Goal: Use online tool/utility: Utilize a website feature to perform a specific function

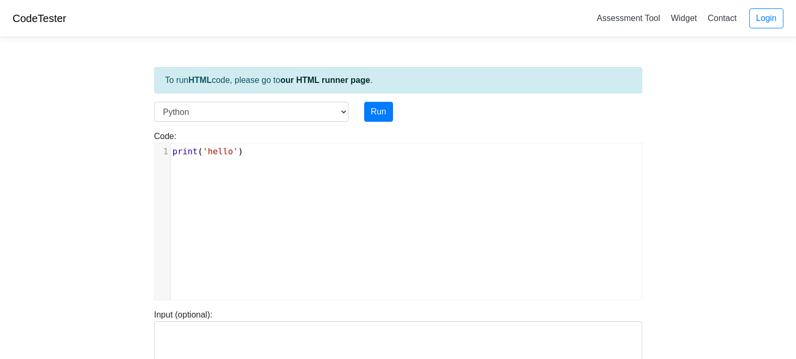
click at [298, 149] on pre "print ( 'hello' )" at bounding box center [406, 151] width 471 height 13
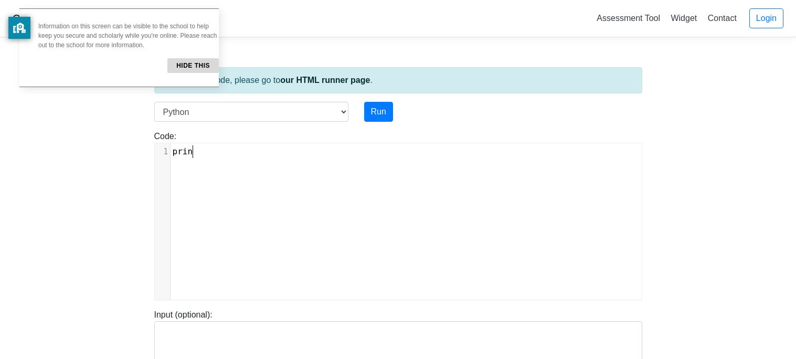
scroll to position [4, 25]
type textarea "print"
click at [176, 66] on button "Hide this" at bounding box center [192, 65] width 51 height 15
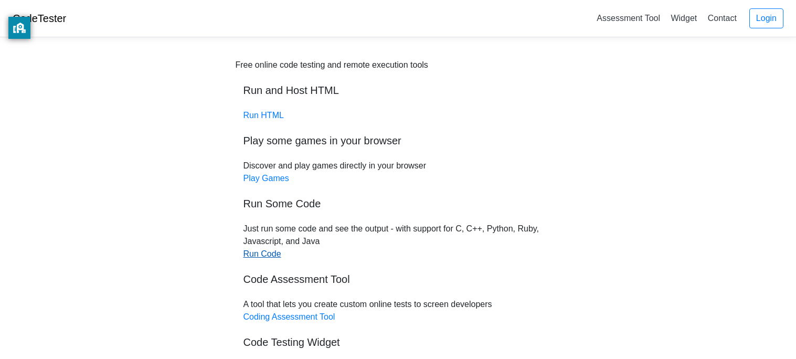
click at [265, 254] on link "Run Code" at bounding box center [263, 253] width 38 height 9
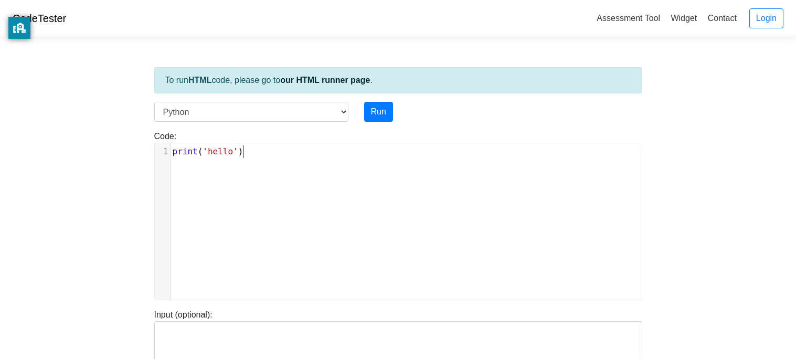
scroll to position [4, 0]
click at [313, 151] on pre "print ( 'hello' )" at bounding box center [406, 151] width 471 height 13
type textarea "¨"
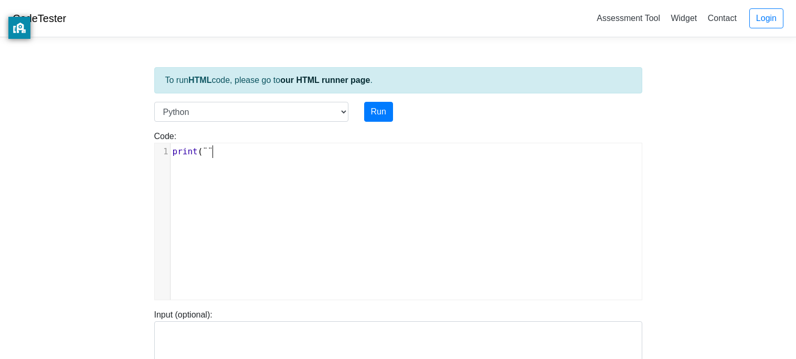
type textarea "¨¨¨"
type textarea ")"
type textarea "You Lost the round!"
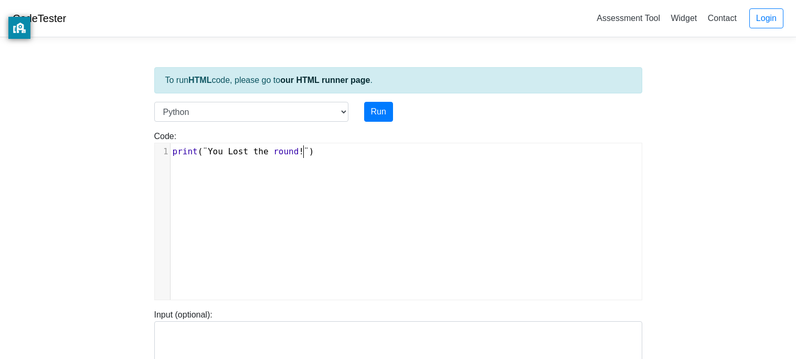
scroll to position [4, 96]
click at [296, 156] on pre "print ( ¨You Lost the round ! ¨ )" at bounding box center [406, 151] width 471 height 13
type textarea "round"
click at [238, 154] on span "Lost" at bounding box center [238, 151] width 20 height 10
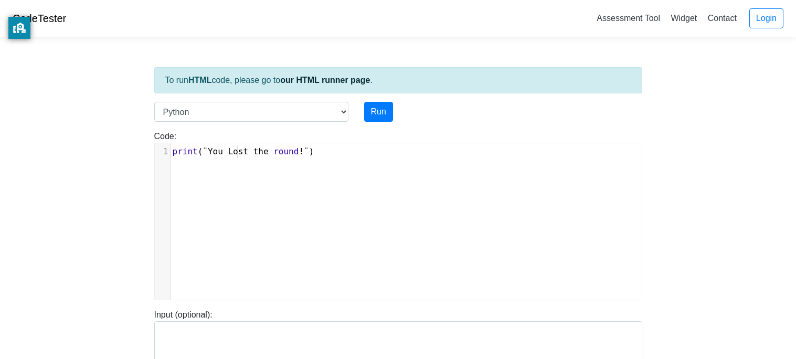
click at [248, 155] on span "print ( ¨You Lost the round ! ¨ )" at bounding box center [244, 151] width 142 height 10
click at [233, 153] on span "Lost" at bounding box center [238, 151] width 20 height 10
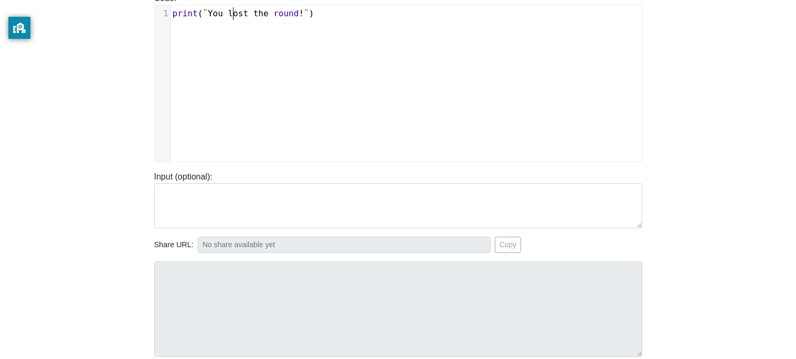
scroll to position [45, 0]
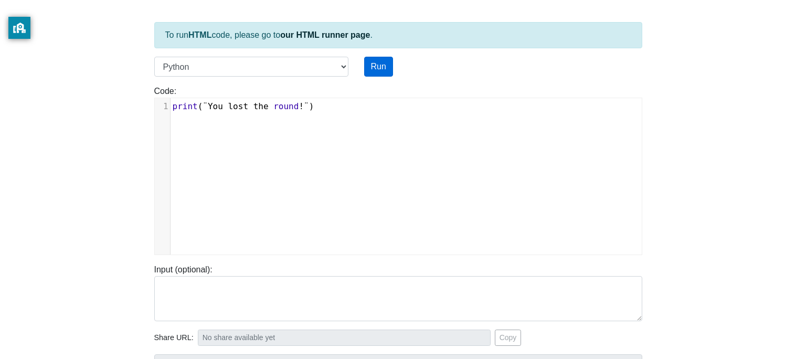
type textarea "l"
click at [380, 60] on button "Run" at bounding box center [378, 67] width 29 height 20
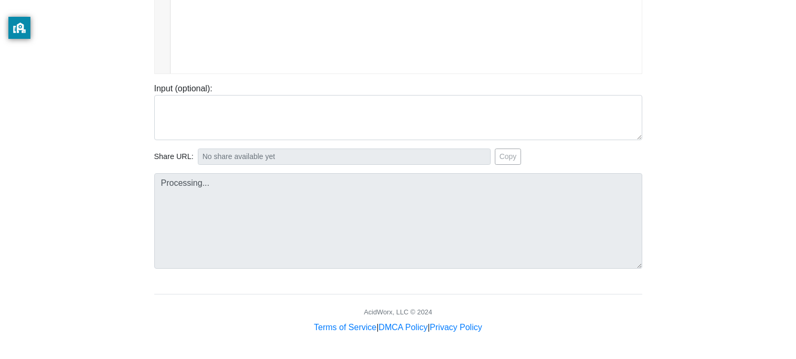
type input "https://codetester.io/runner?s=59zJD5DQlj"
type textarea "Submission status: Runtime Error (NZEC) Stderr: File "script.py", line 1 print(…"
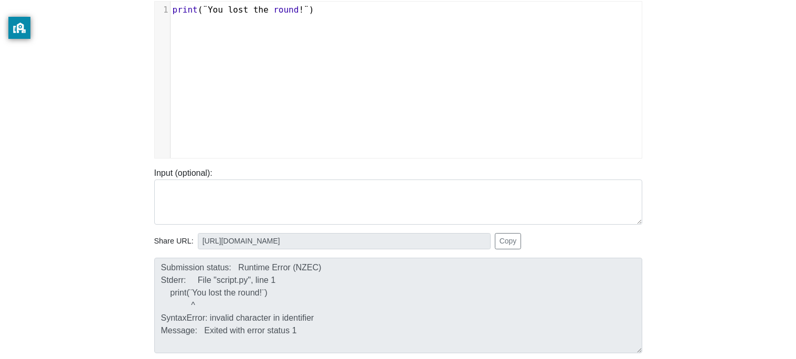
scroll to position [98, 0]
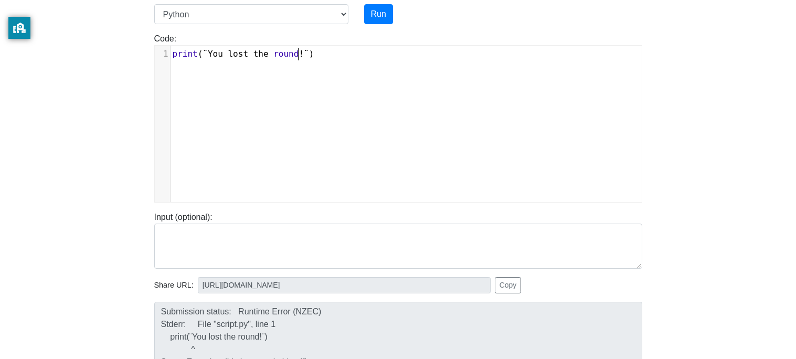
click at [299, 54] on span "!" at bounding box center [301, 54] width 5 height 10
type textarea "game"
click at [387, 12] on button "Run" at bounding box center [378, 14] width 29 height 20
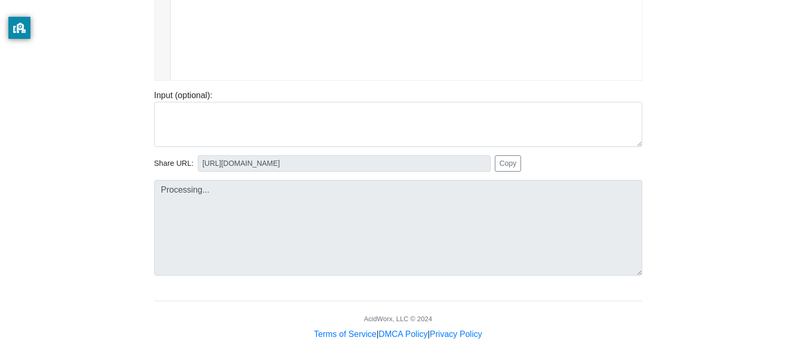
scroll to position [227, 0]
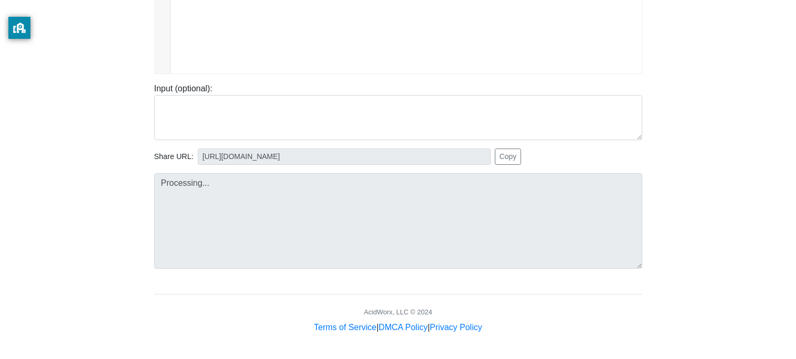
type input "https://codetester.io/runner?s=oQXdpjpwXR"
type textarea "Submission status: Runtime Error (NZEC) Stderr: File "script.py", line 1 print(…"
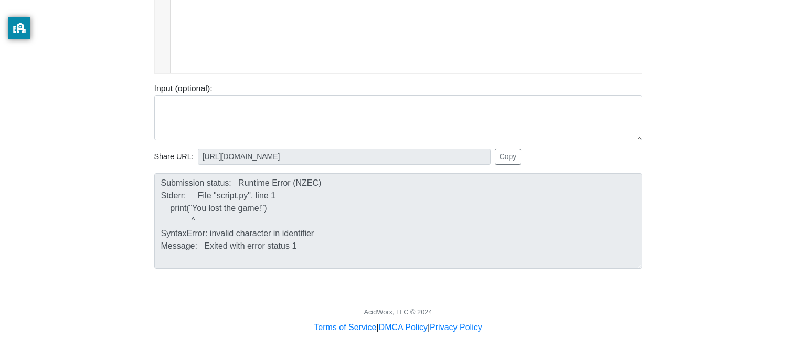
scroll to position [0, 0]
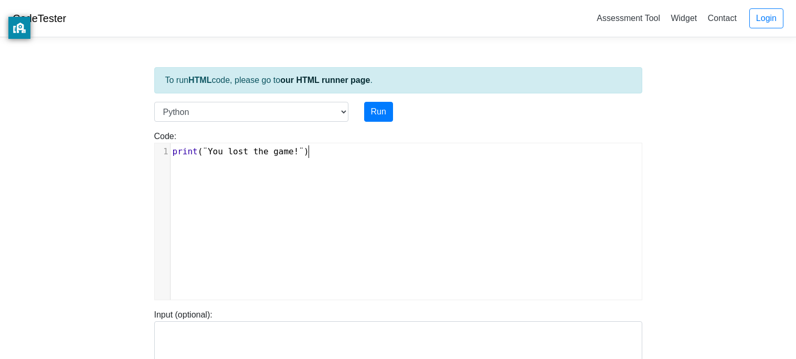
type textarea "print(¨You lost the game!¨)"
drag, startPoint x: 331, startPoint y: 146, endPoint x: 138, endPoint y: 141, distance: 193.7
click at [138, 141] on body "CodeTester Assessment Tool Widget Contact Login To run HTML code, please go to …" at bounding box center [398, 280] width 796 height 560
type textarea "¨"
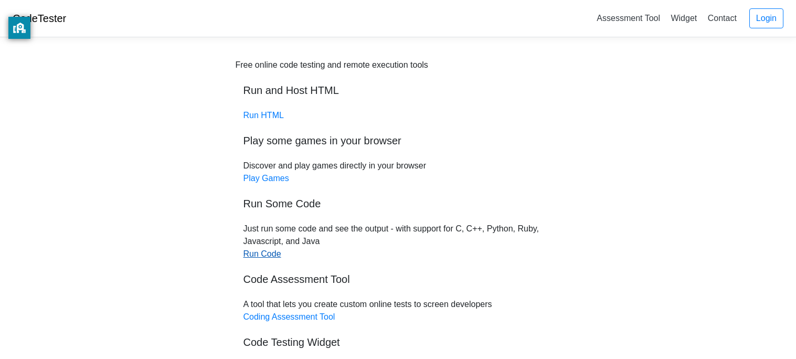
click at [253, 250] on link "Run Code" at bounding box center [263, 253] width 38 height 9
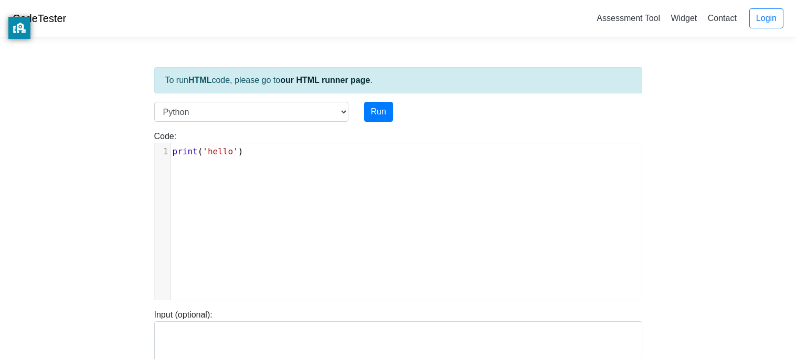
click at [240, 155] on span "print ( 'hello' )" at bounding box center [208, 151] width 71 height 10
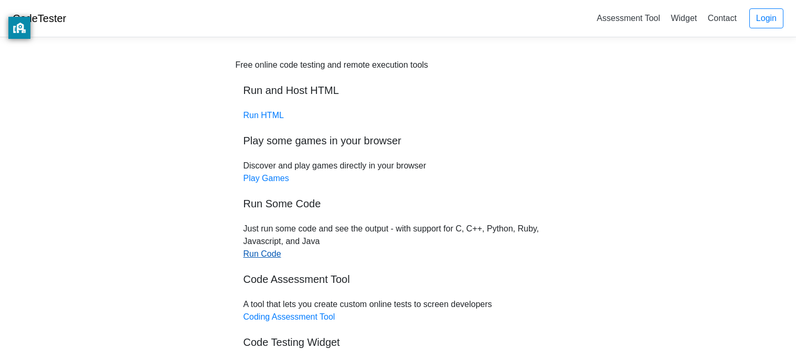
click at [256, 255] on link "Run Code" at bounding box center [263, 253] width 38 height 9
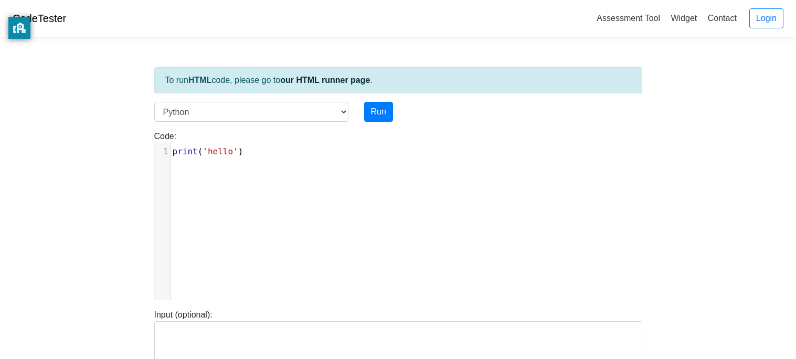
click at [332, 146] on pre "print ( 'hello' )" at bounding box center [406, 151] width 471 height 13
type textarea "\"
type textarea "print()"
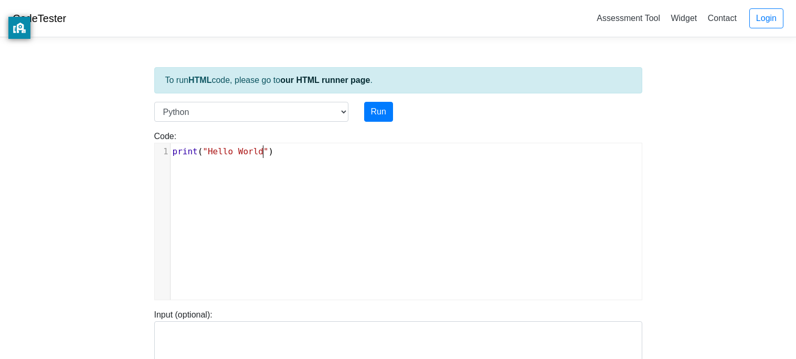
scroll to position [4, 59]
type textarea "Hello World!"
click at [381, 114] on button "Run" at bounding box center [378, 112] width 29 height 20
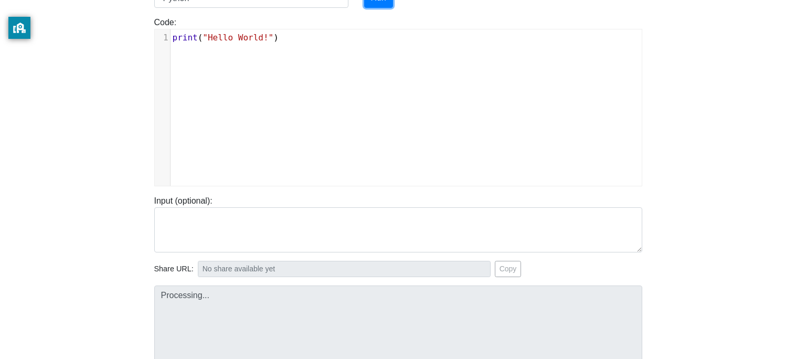
scroll to position [115, 0]
type input "[URL][DOMAIN_NAME]"
type textarea "Stdout: Hello World!"
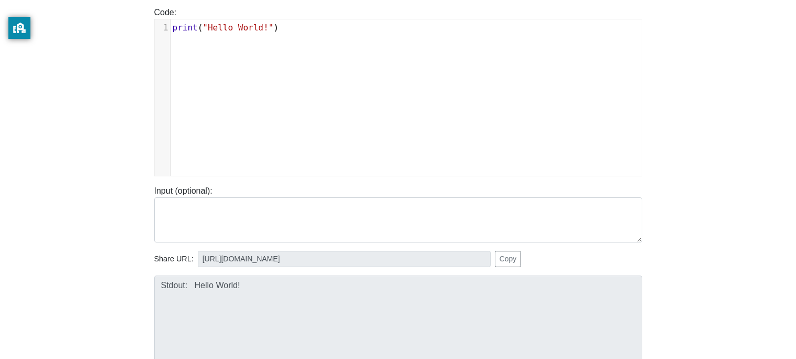
scroll to position [1, 0]
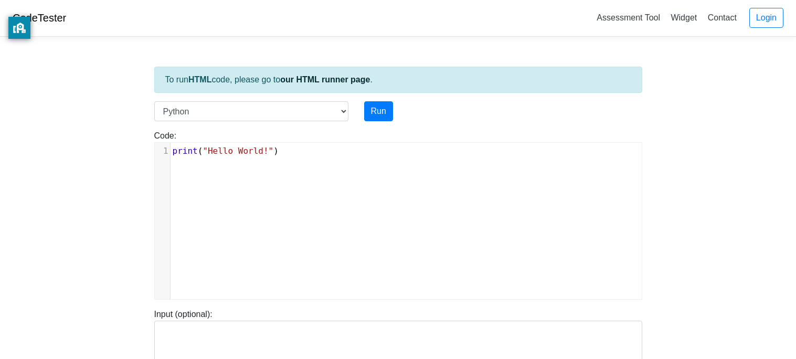
click at [327, 157] on div "​ x 1 print ( "Hello World!" )" at bounding box center [406, 151] width 471 height 17
type textarea "¨¨"
